Goal: Task Accomplishment & Management: Use online tool/utility

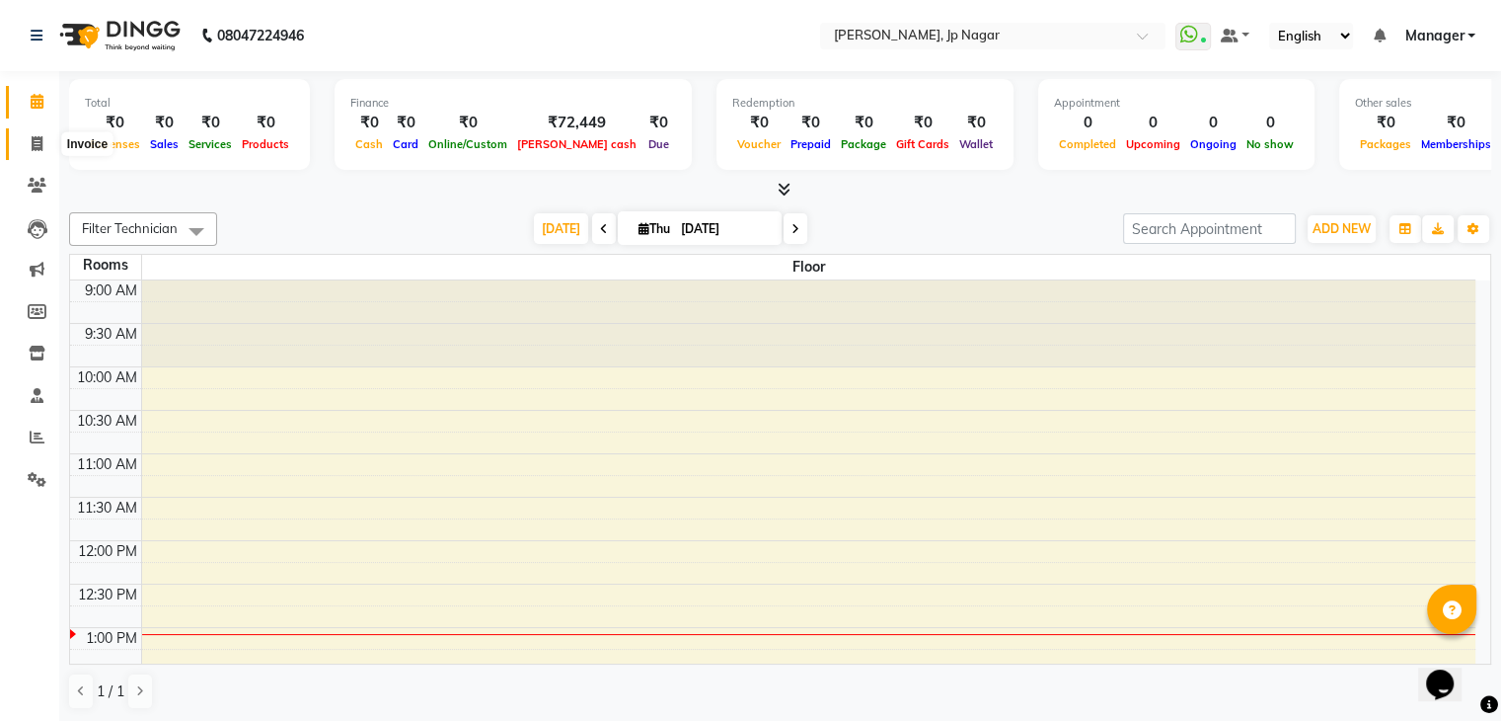
click at [40, 133] on span at bounding box center [37, 144] width 35 height 23
select select "service"
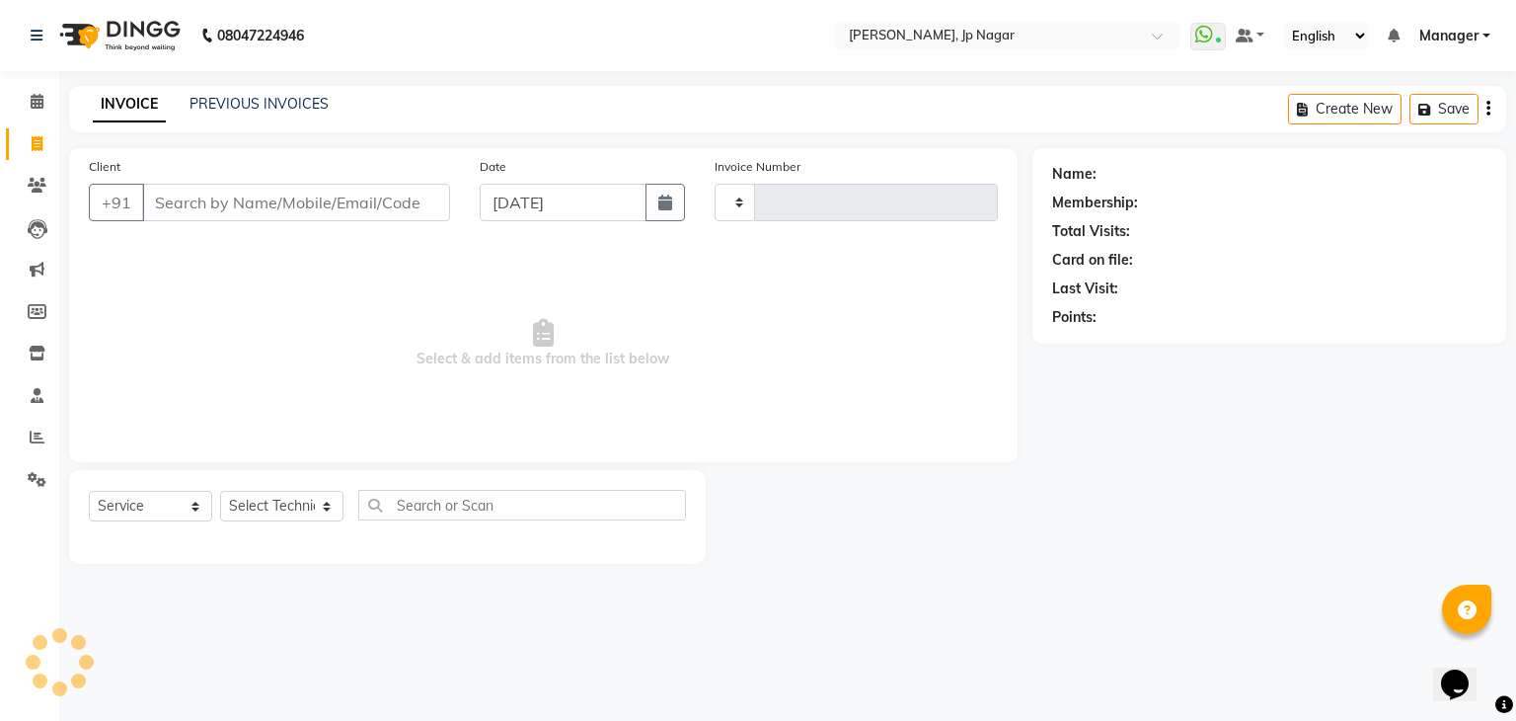
type input "0887"
select select "6318"
click at [200, 198] on input "Client" at bounding box center [296, 203] width 308 height 38
click at [308, 506] on select "Select Technician asid [PERSON_NAME] Manager [PERSON_NAME] [PERSON_NAME] Suma S…" at bounding box center [281, 506] width 123 height 31
select select "81548"
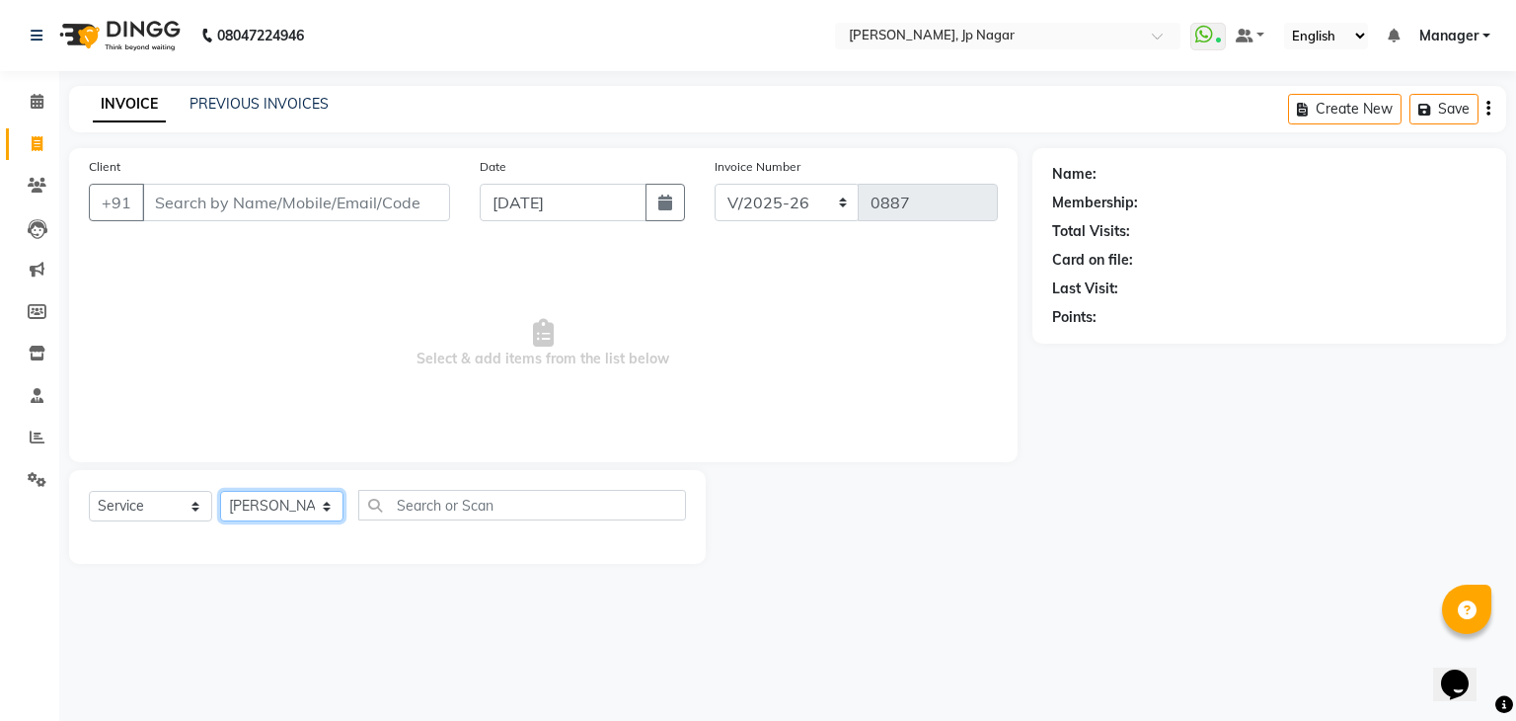
click at [220, 492] on select "Select Technician asid [PERSON_NAME] Manager [PERSON_NAME] [PERSON_NAME] Suma S…" at bounding box center [281, 506] width 123 height 31
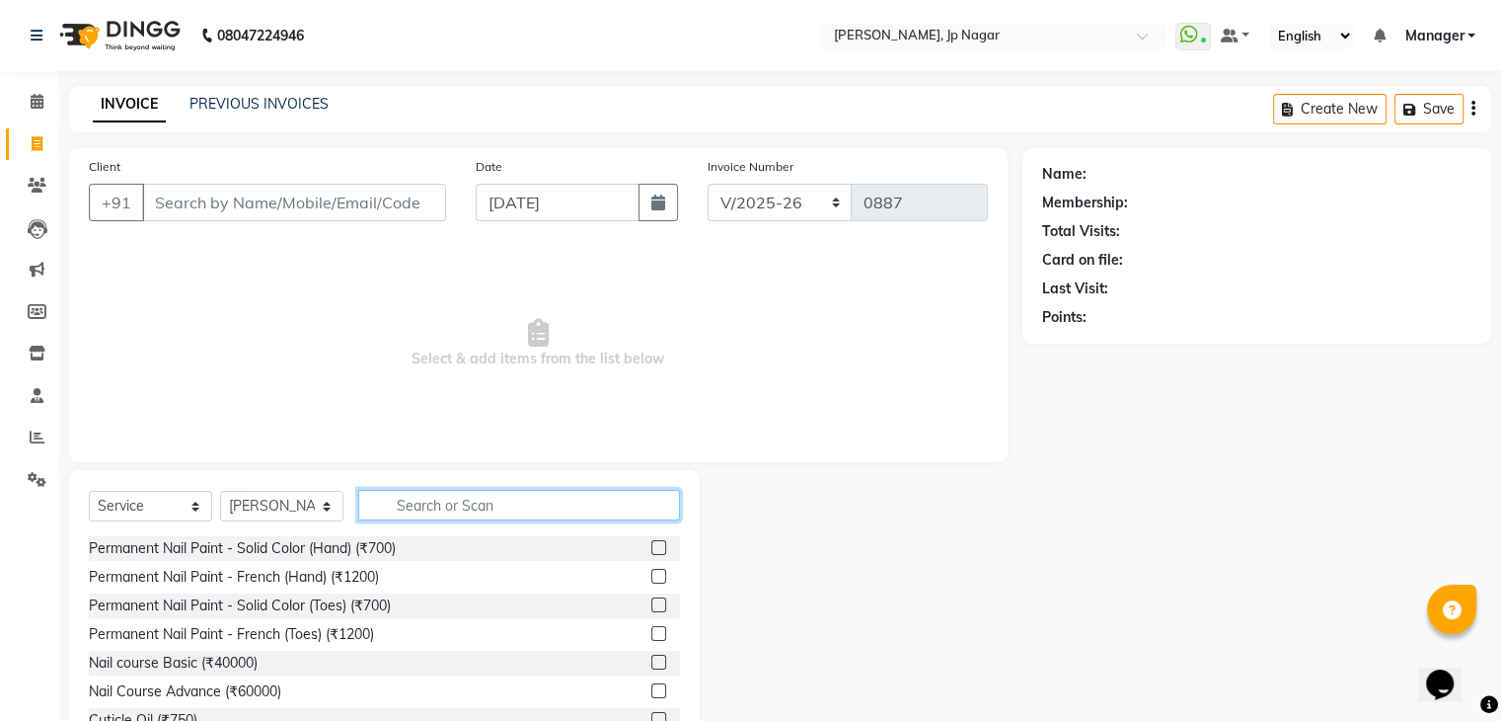
click at [391, 511] on input "text" at bounding box center [519, 505] width 322 height 31
type input "rem"
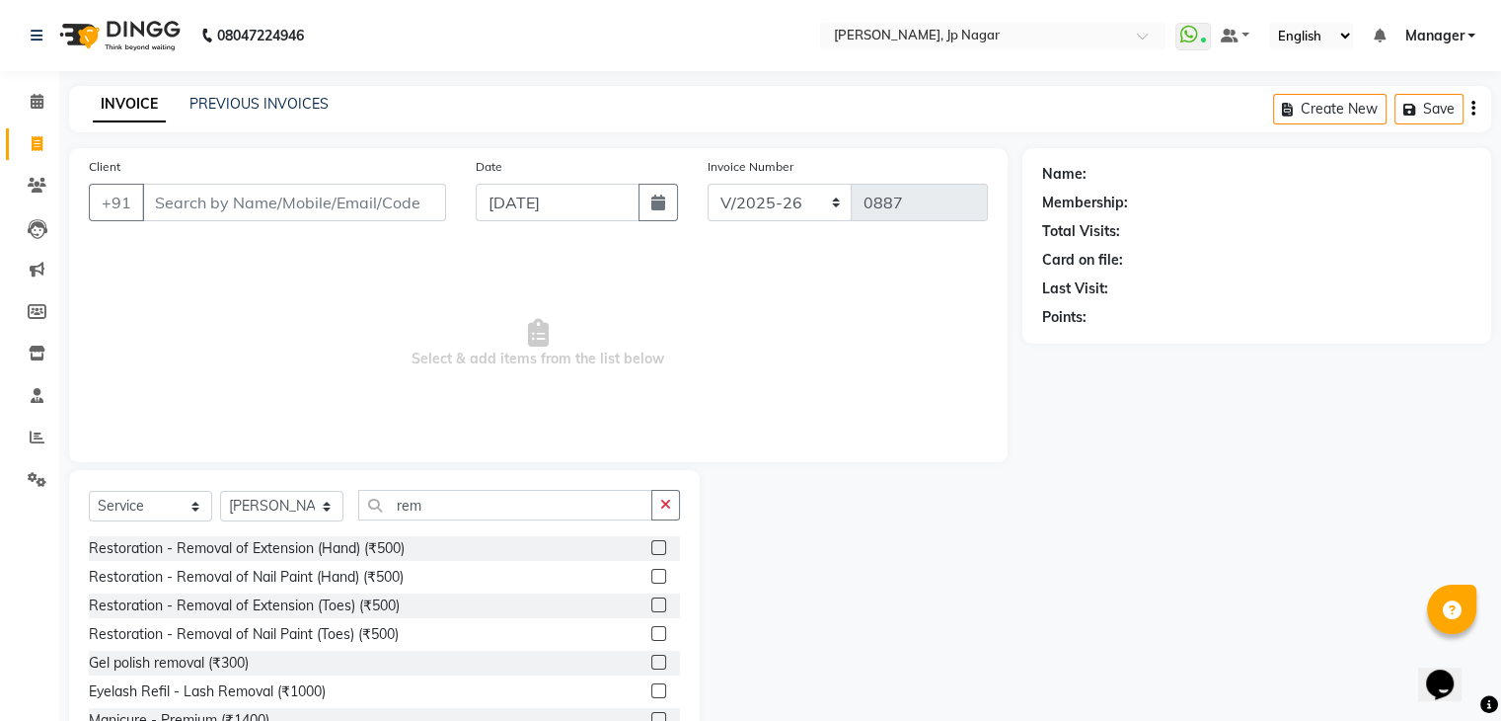
click at [651, 547] on label at bounding box center [658, 547] width 15 height 15
click at [651, 547] on input "checkbox" at bounding box center [657, 548] width 13 height 13
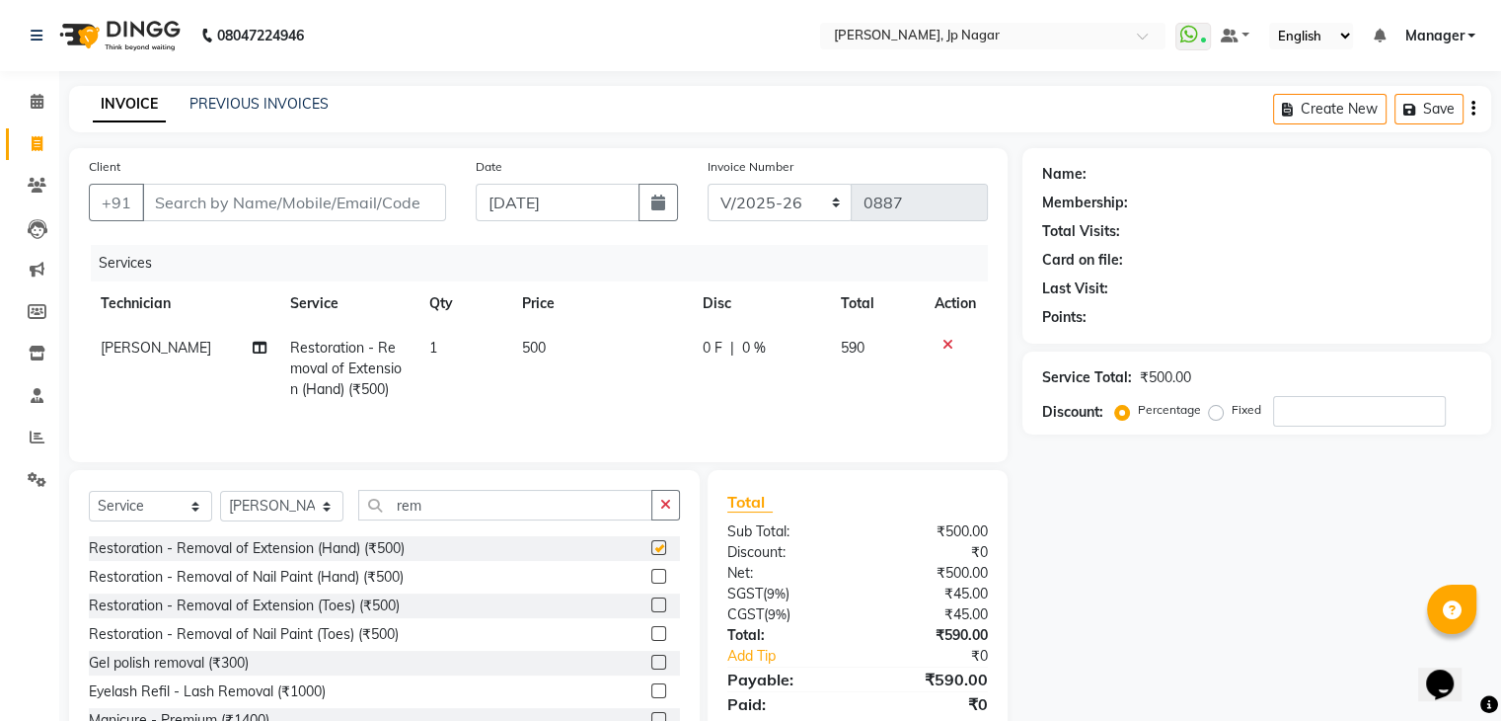
checkbox input "false"
click at [346, 207] on input "Client" at bounding box center [294, 203] width 304 height 38
click at [344, 209] on input "Client" at bounding box center [294, 203] width 304 height 38
click at [230, 198] on input "Client" at bounding box center [294, 203] width 304 height 38
type input "7"
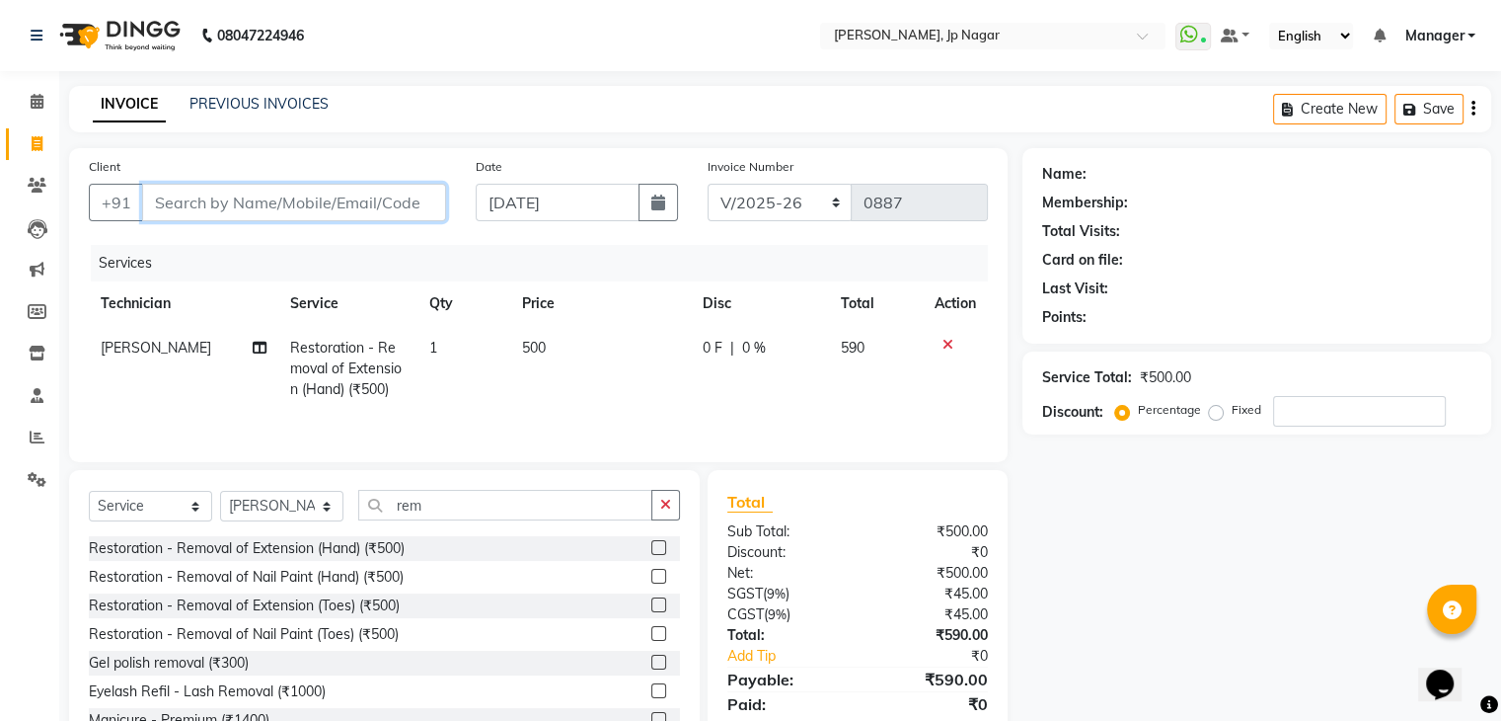
type input "0"
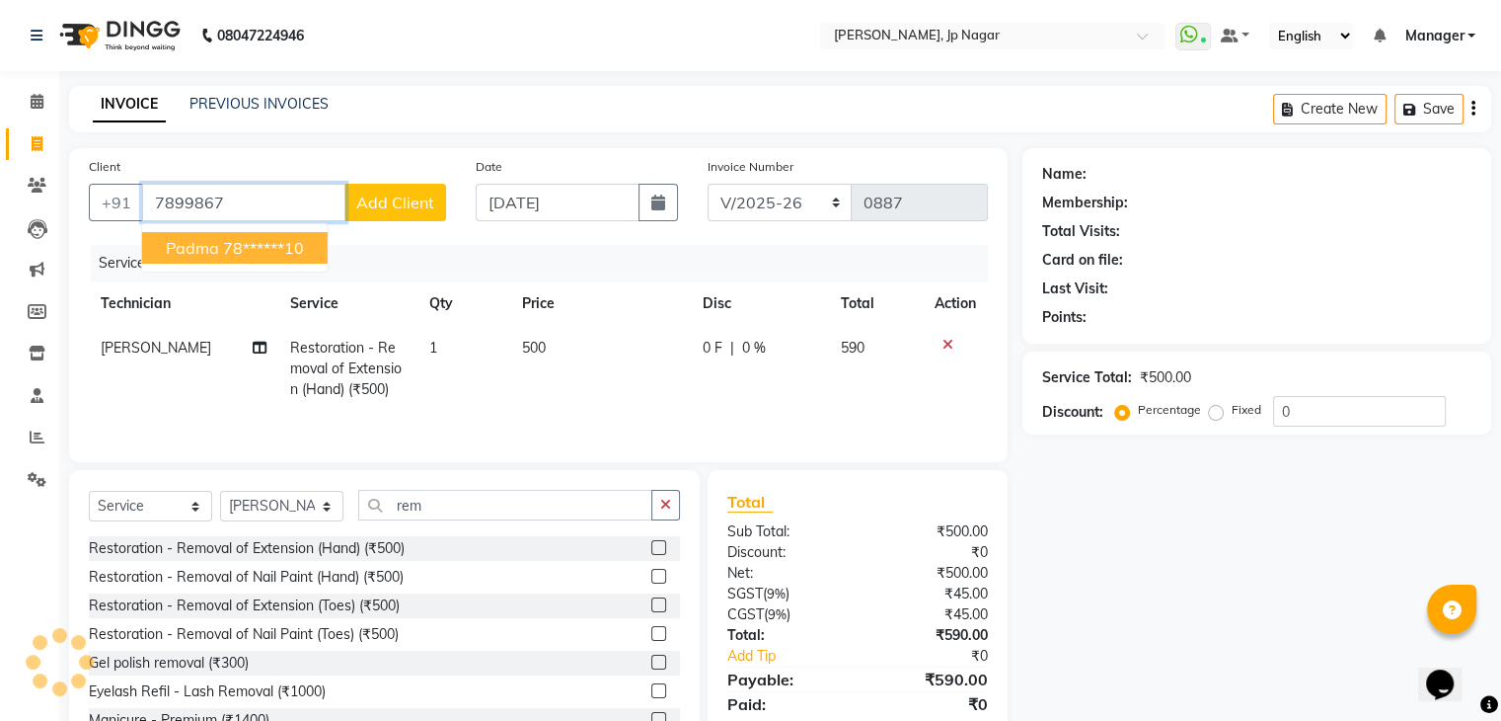
click at [213, 244] on span "padma" at bounding box center [192, 248] width 53 height 20
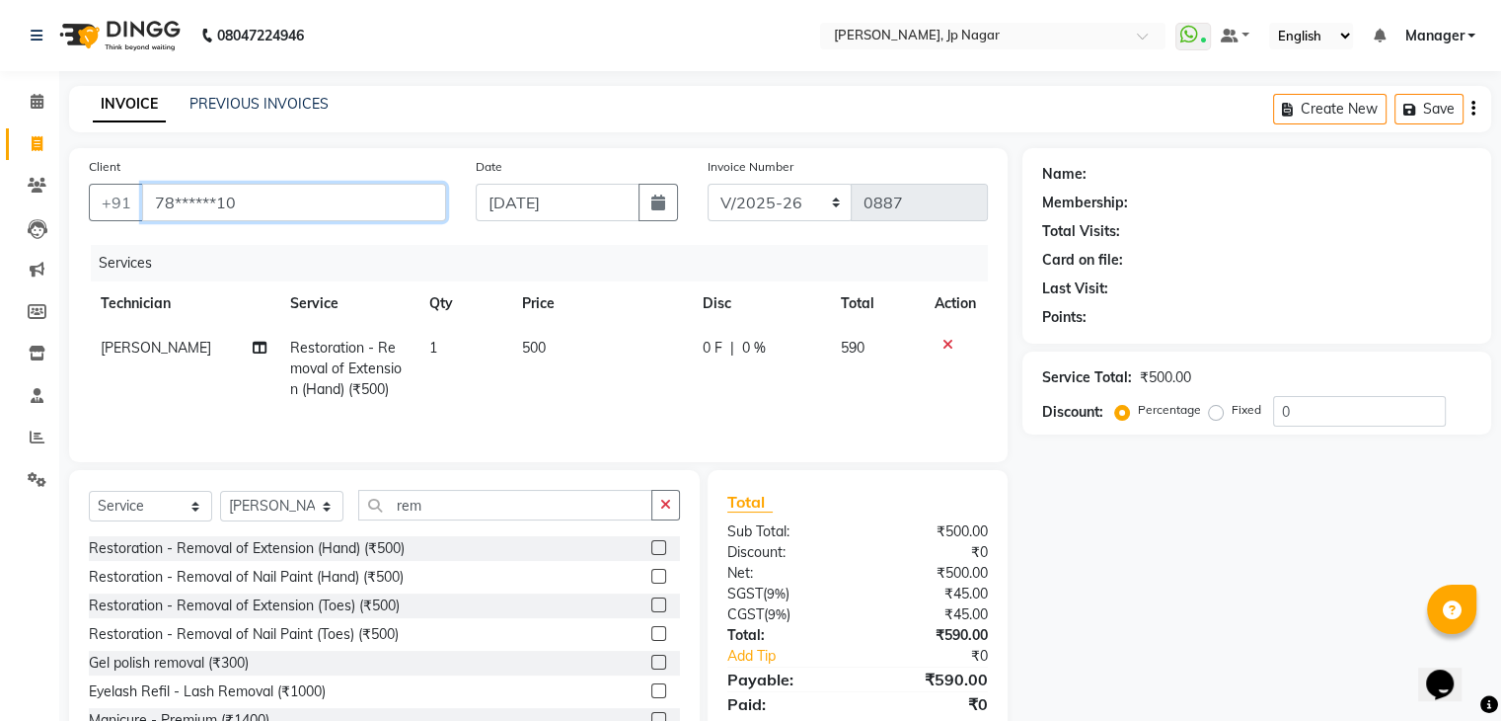
type input "78******10"
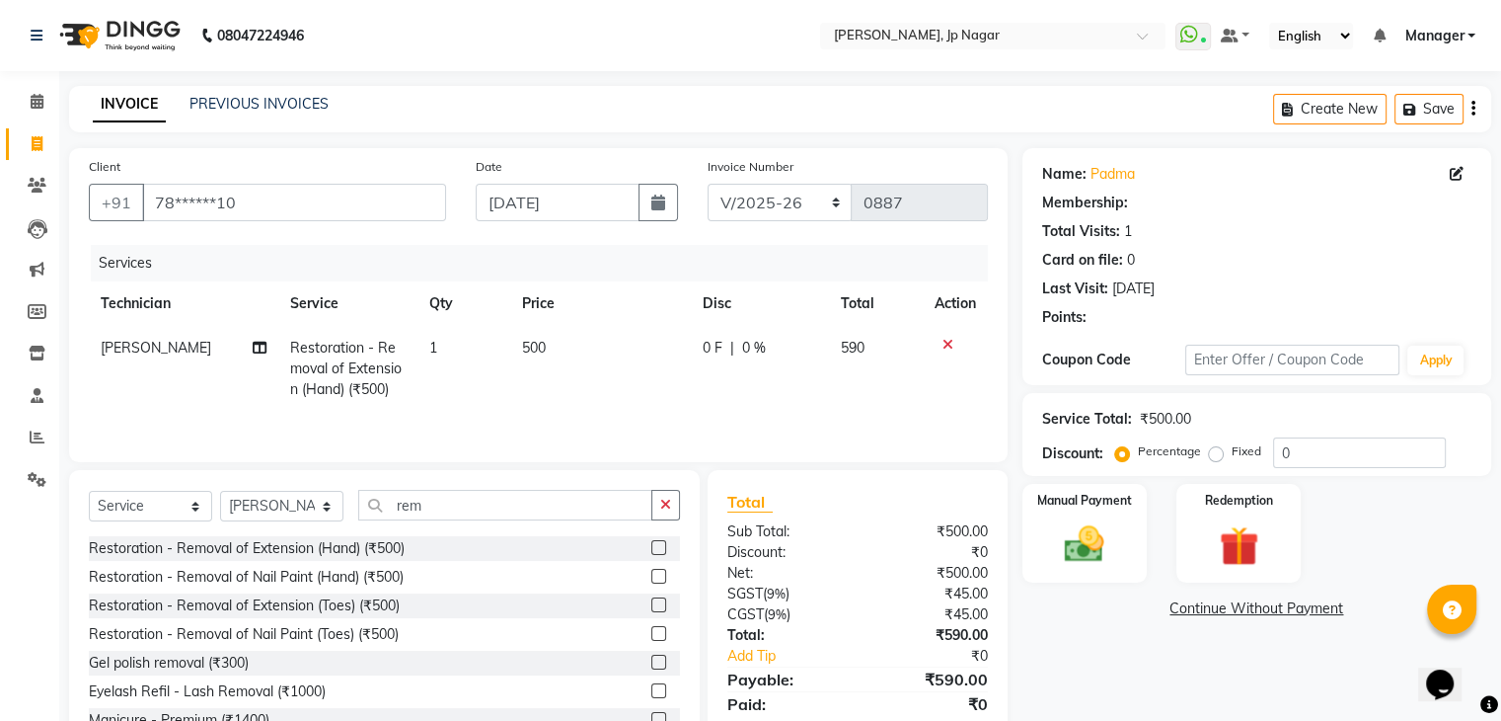
select select "1: Object"
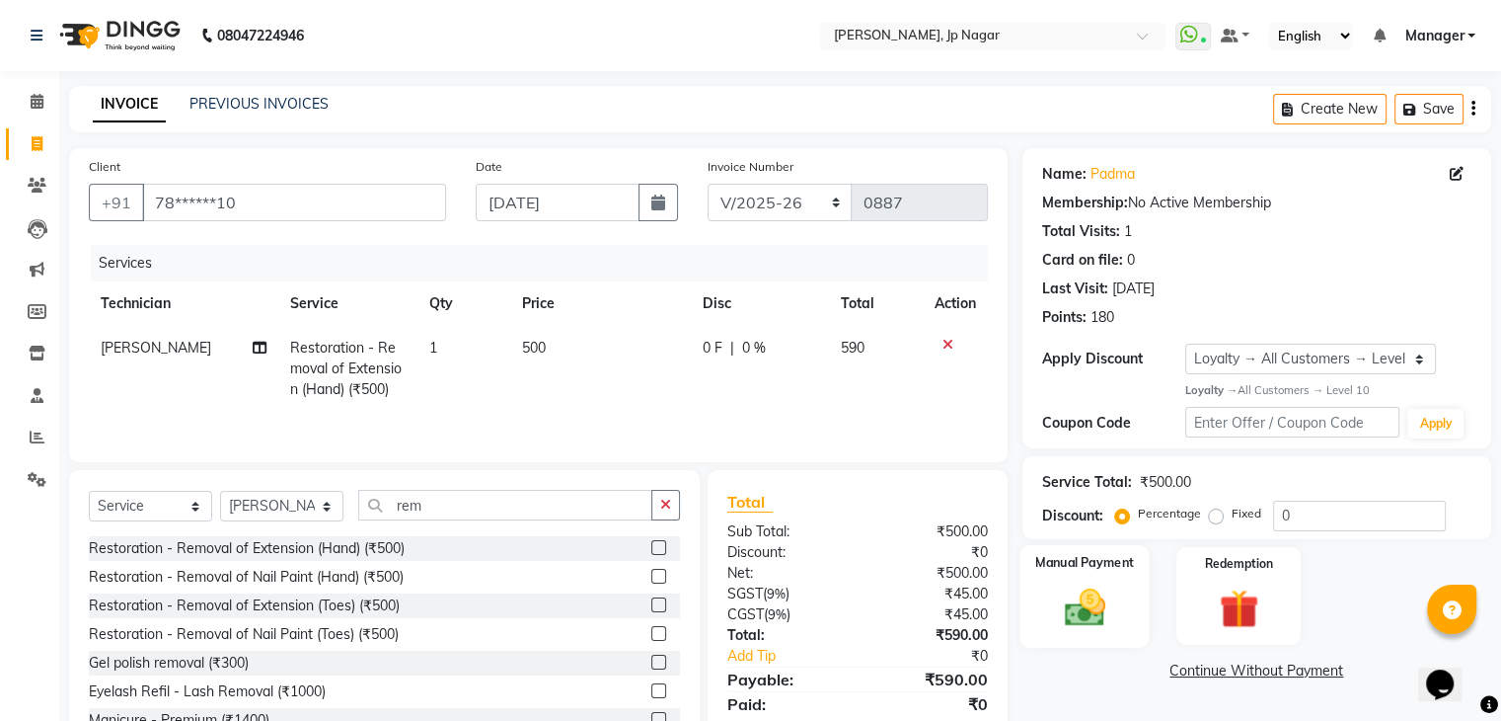
click at [1114, 617] on img at bounding box center [1084, 606] width 66 height 47
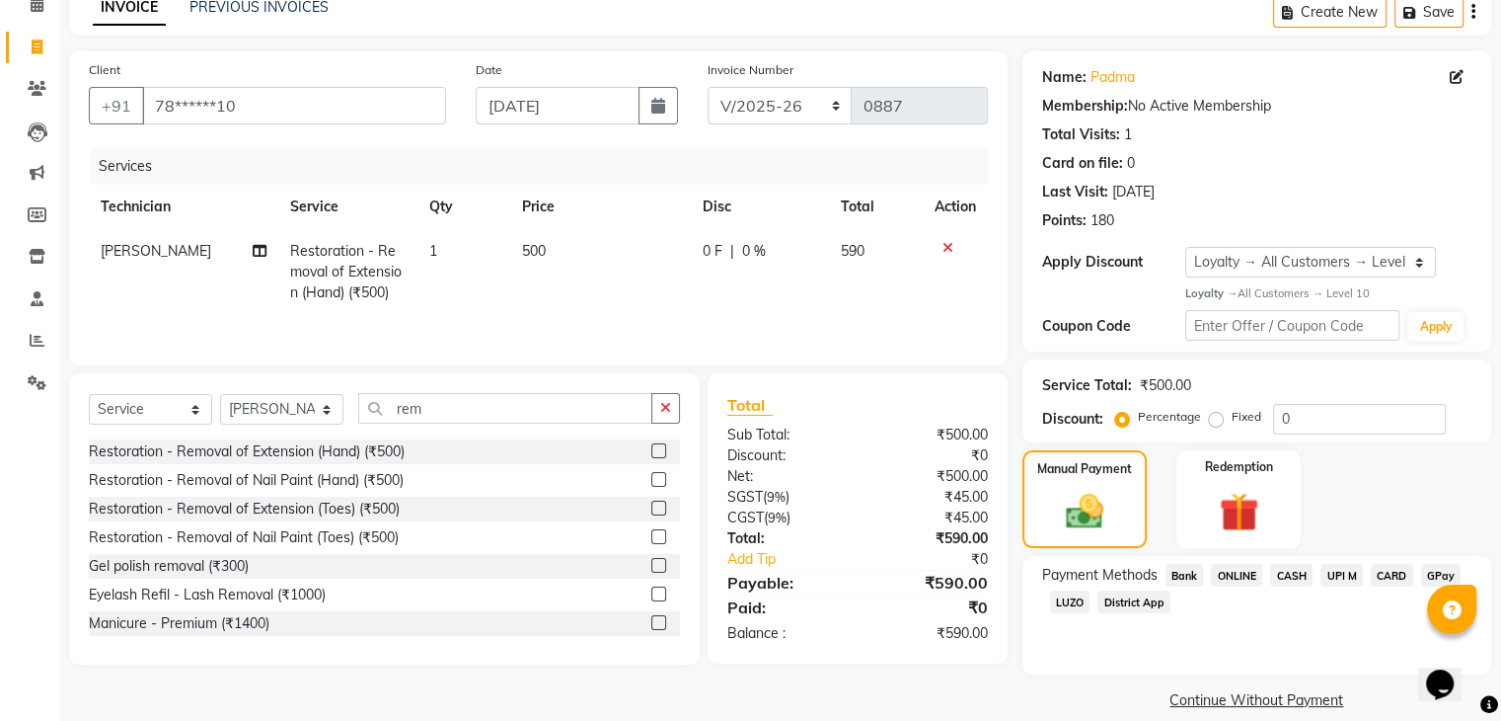
scroll to position [109, 0]
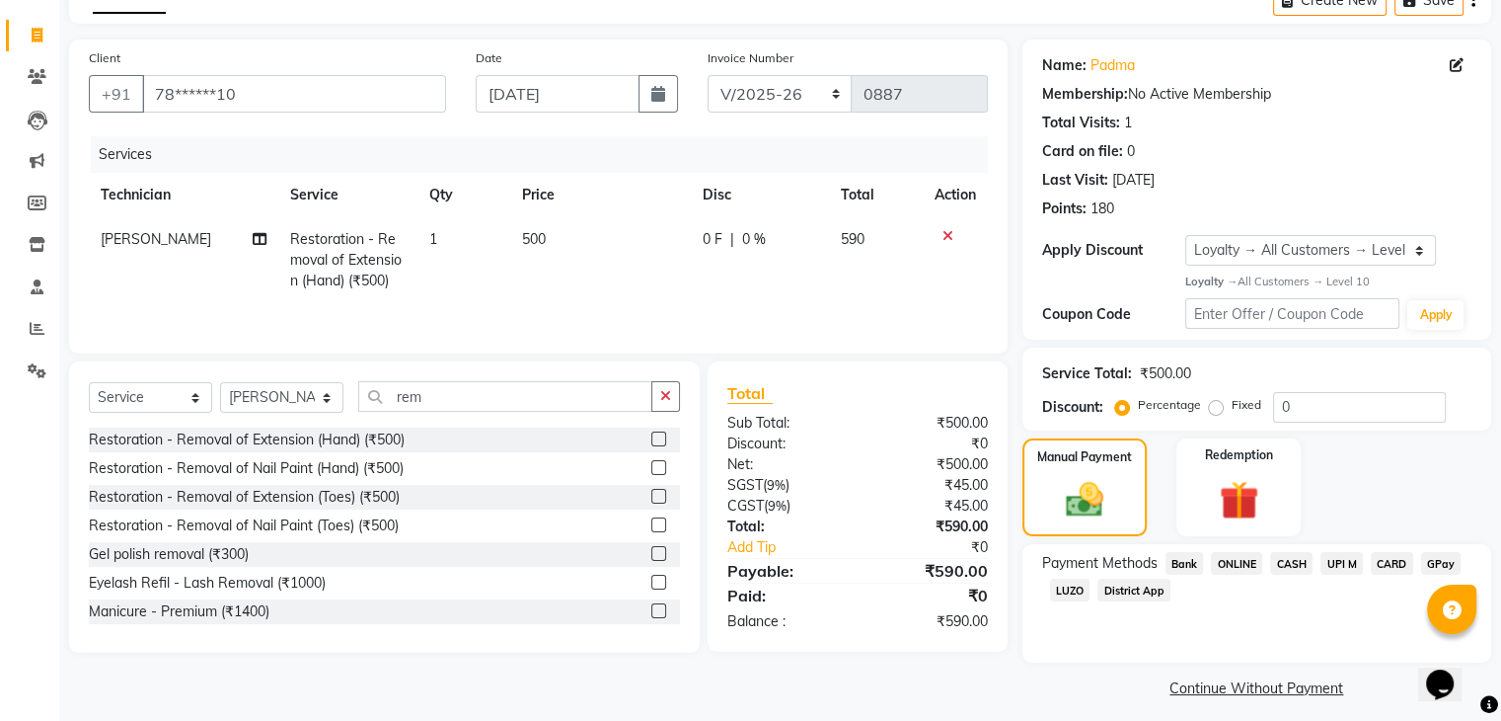
click at [1350, 573] on span "UPI M" at bounding box center [1342, 563] width 42 height 23
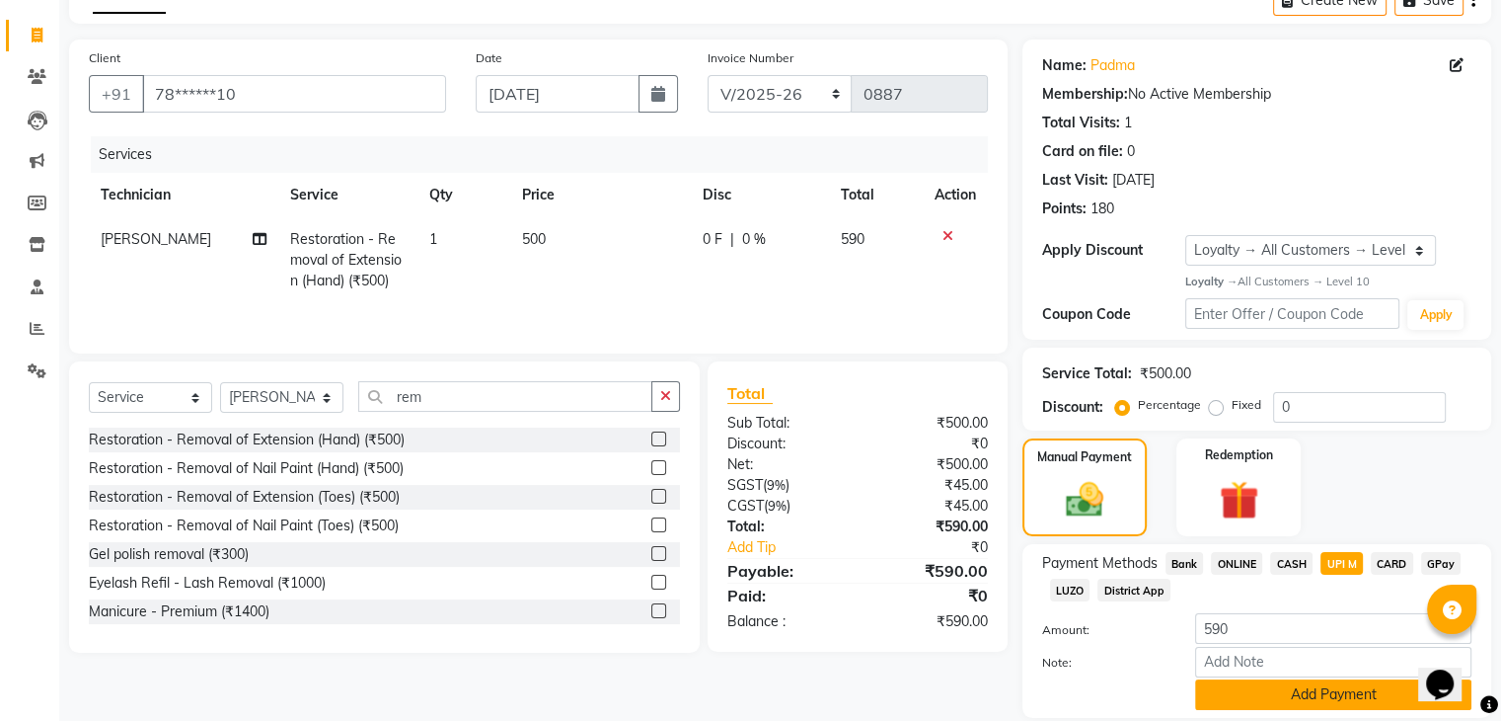
click at [1256, 696] on button "Add Payment" at bounding box center [1333, 694] width 276 height 31
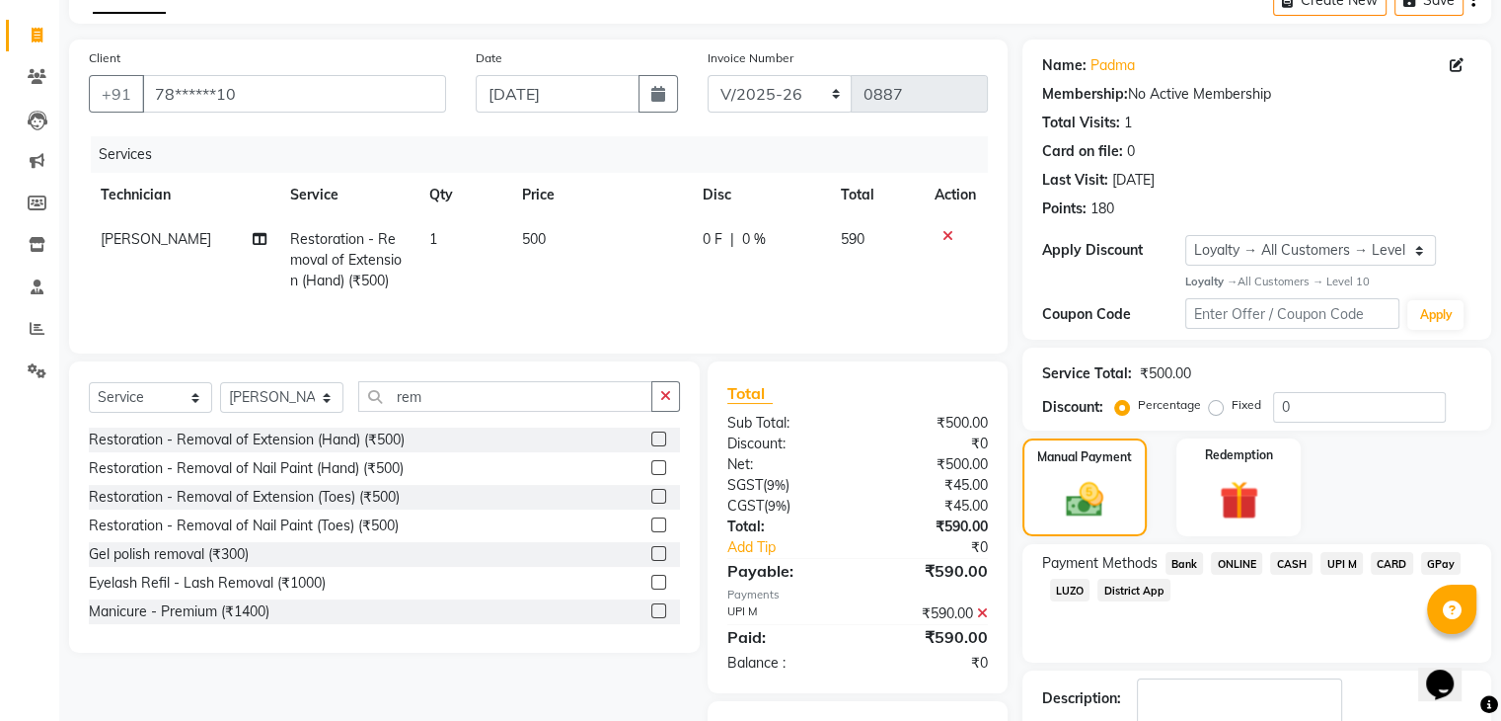
scroll to position [231, 0]
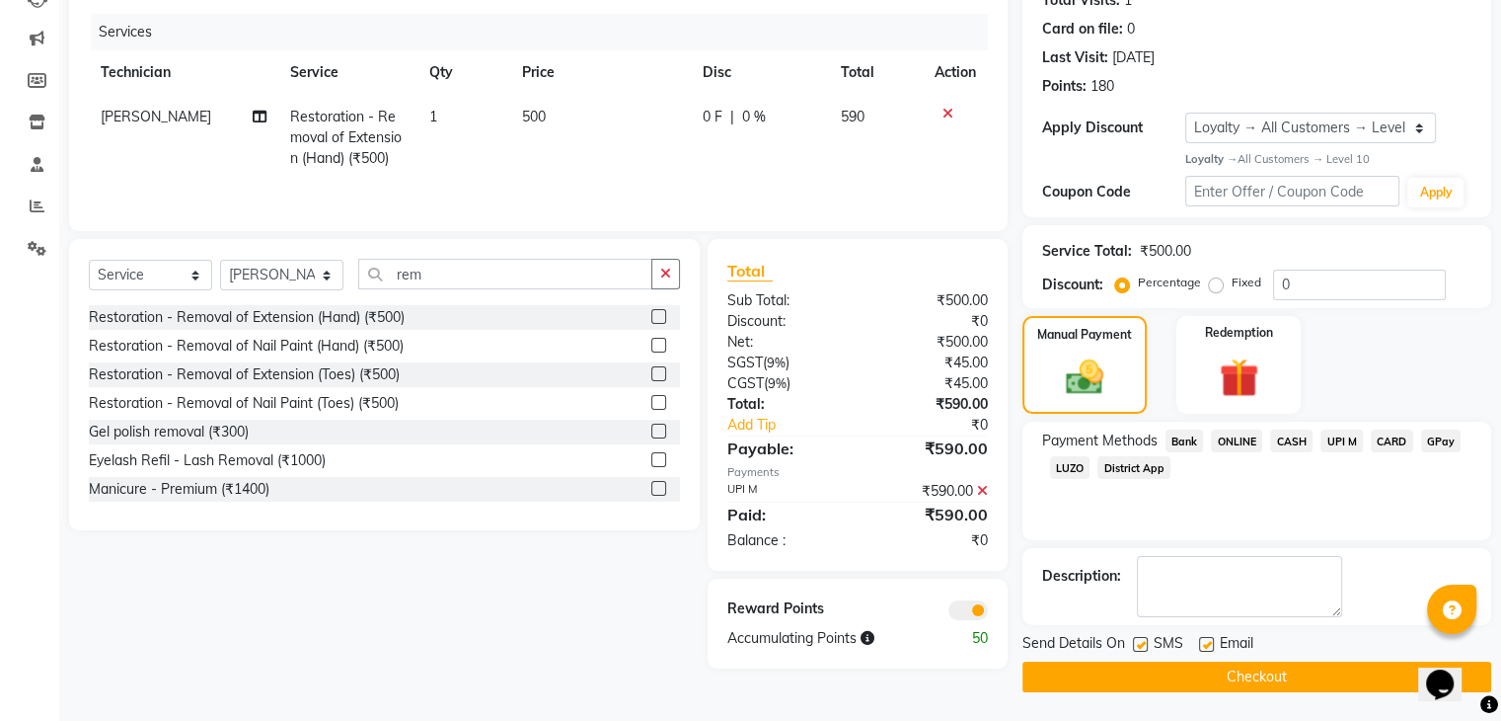
click at [1291, 683] on button "Checkout" at bounding box center [1257, 676] width 469 height 31
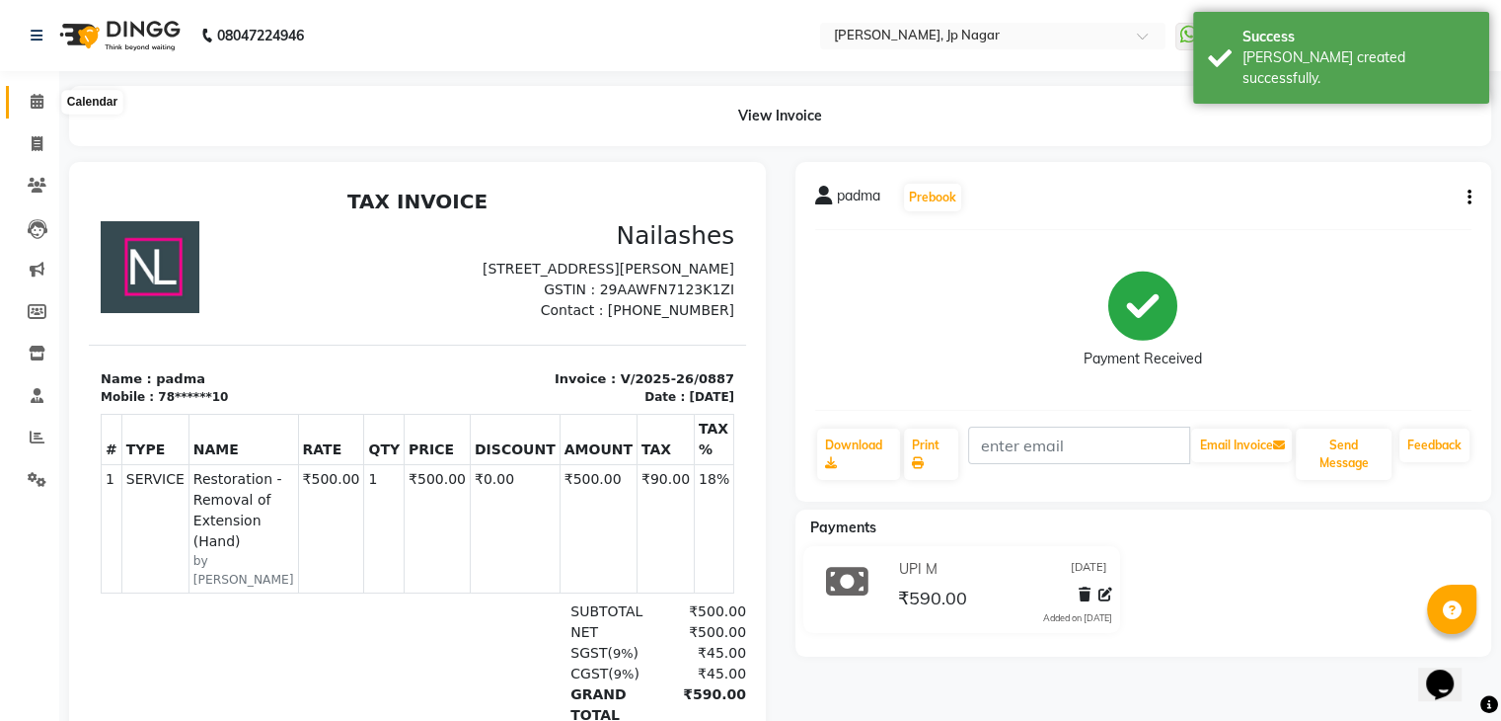
click at [39, 96] on icon at bounding box center [37, 101] width 13 height 15
